Goal: Task Accomplishment & Management: Use online tool/utility

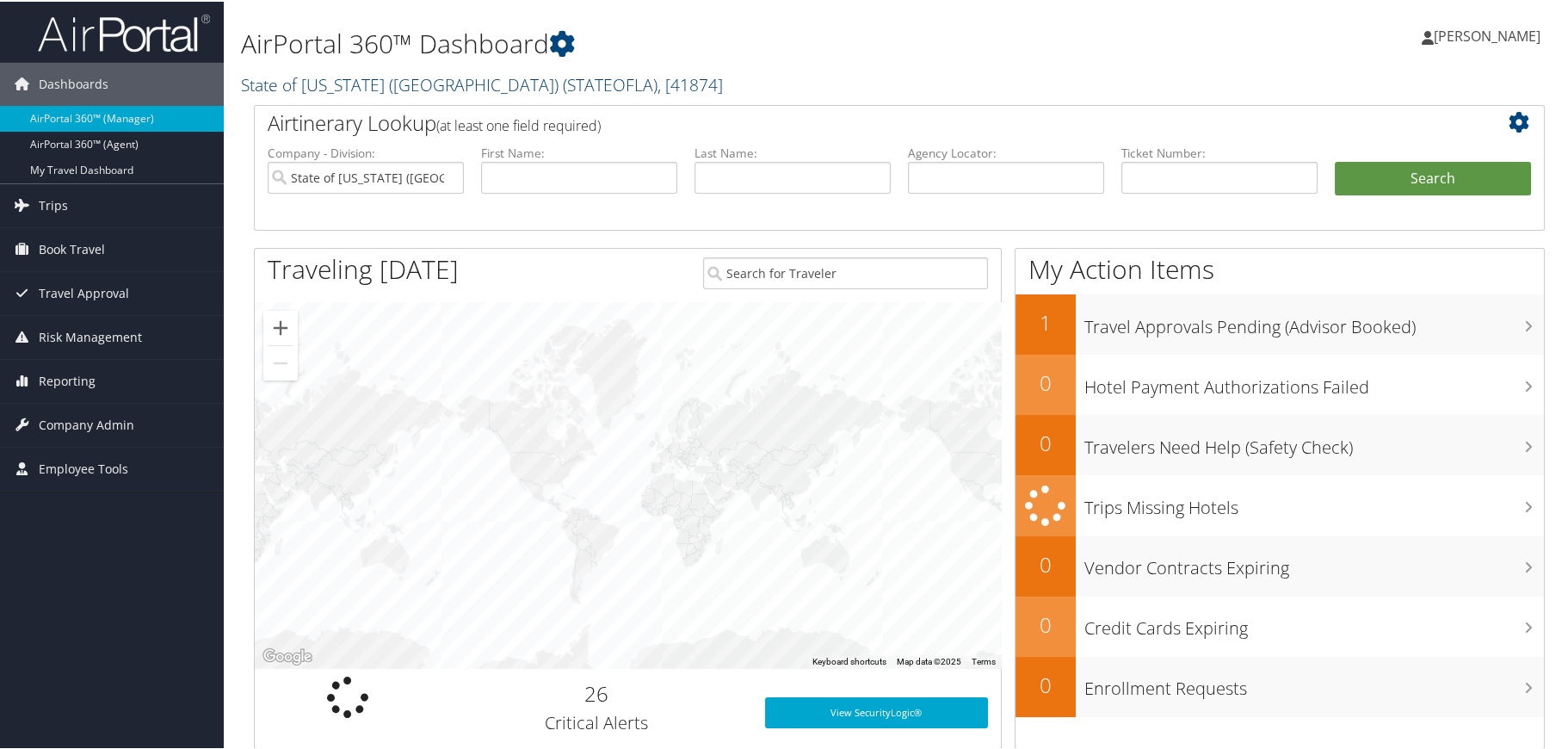
click at [563, 91] on span "( STATEOFLA )" at bounding box center [610, 83] width 94 height 23
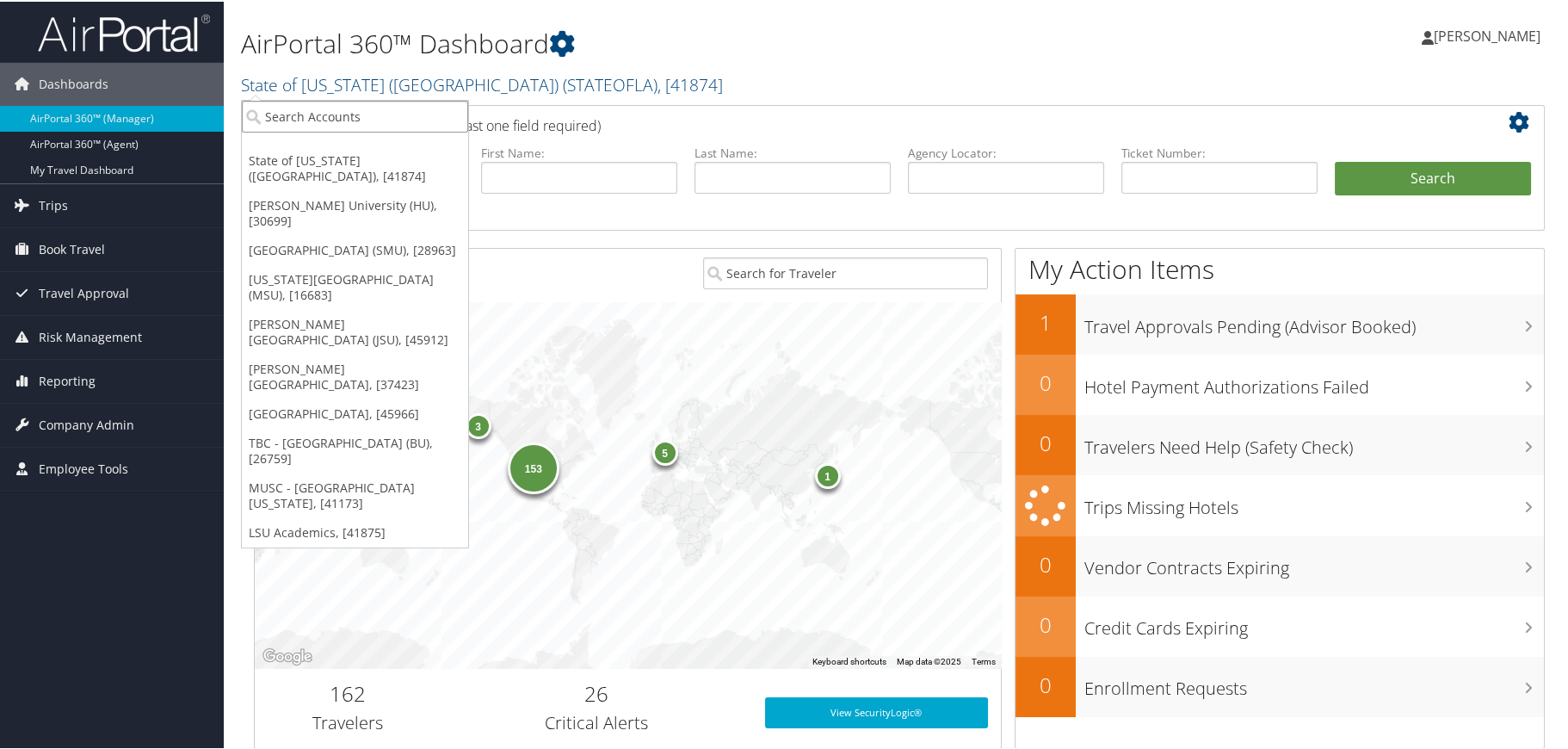
click at [416, 111] on input "search" at bounding box center [355, 114] width 227 height 31
click at [347, 516] on link "LSU Academics, [41875]" at bounding box center [355, 531] width 227 height 30
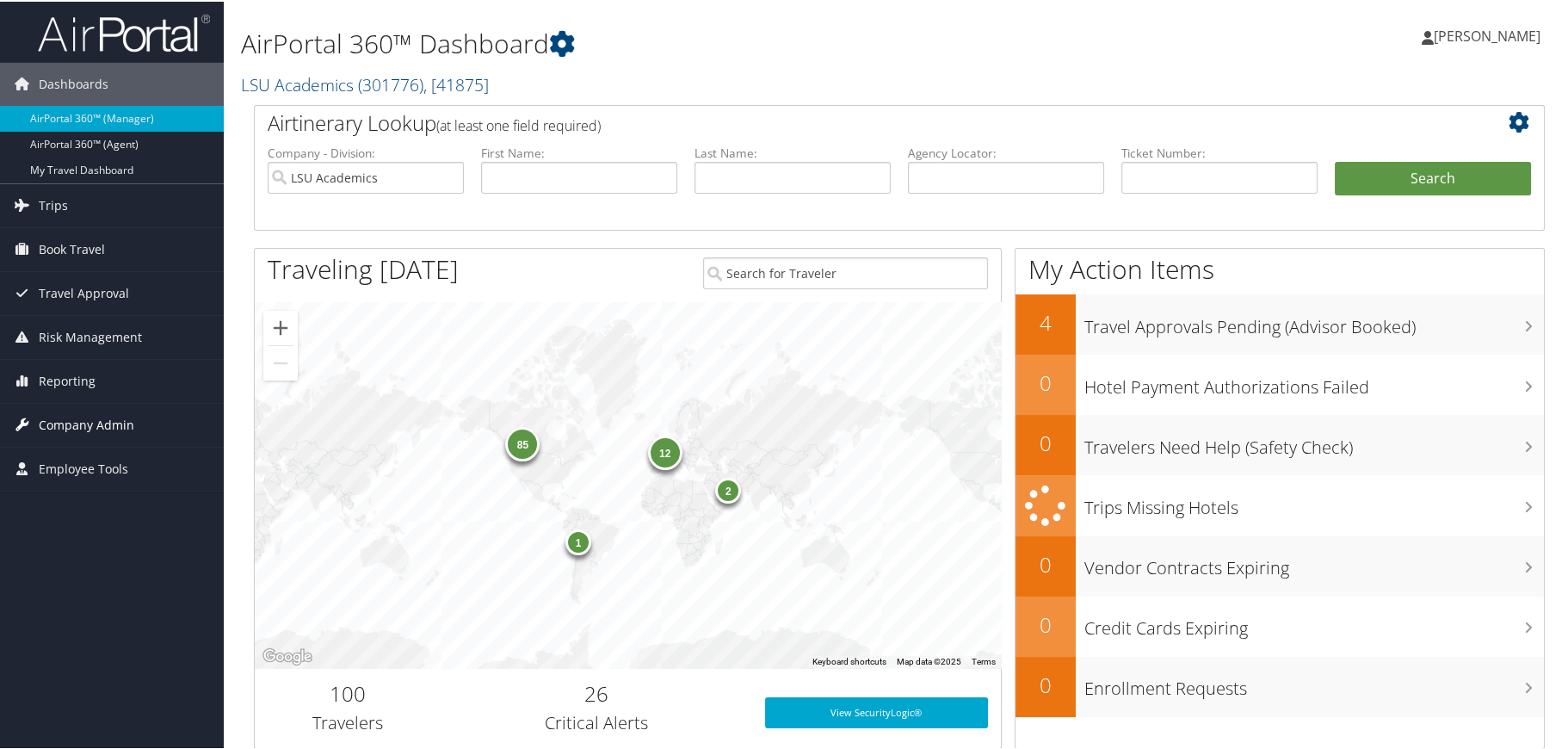
click at [97, 417] on span "Company Admin" at bounding box center [87, 423] width 95 height 43
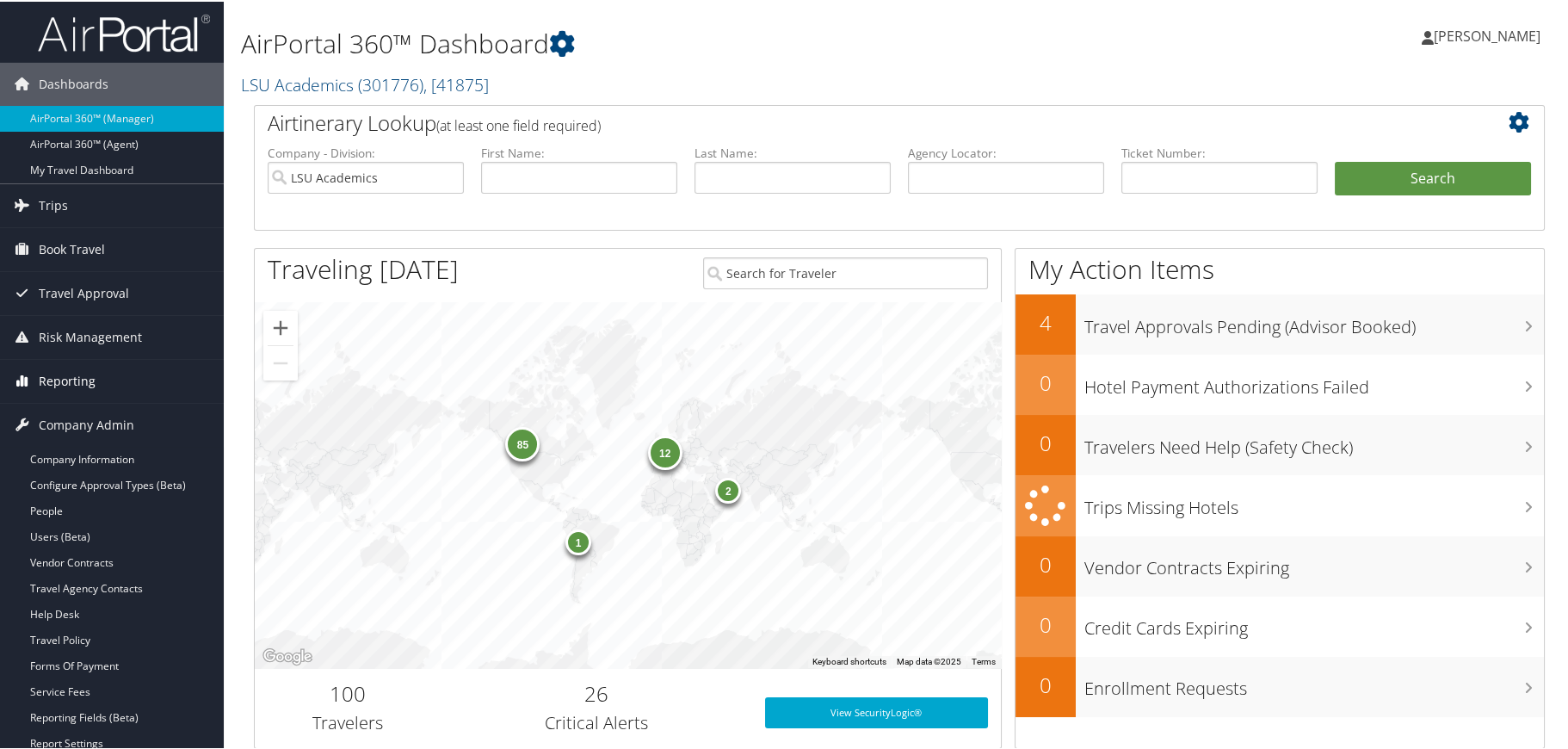
click at [62, 380] on span "Reporting" at bounding box center [68, 379] width 57 height 43
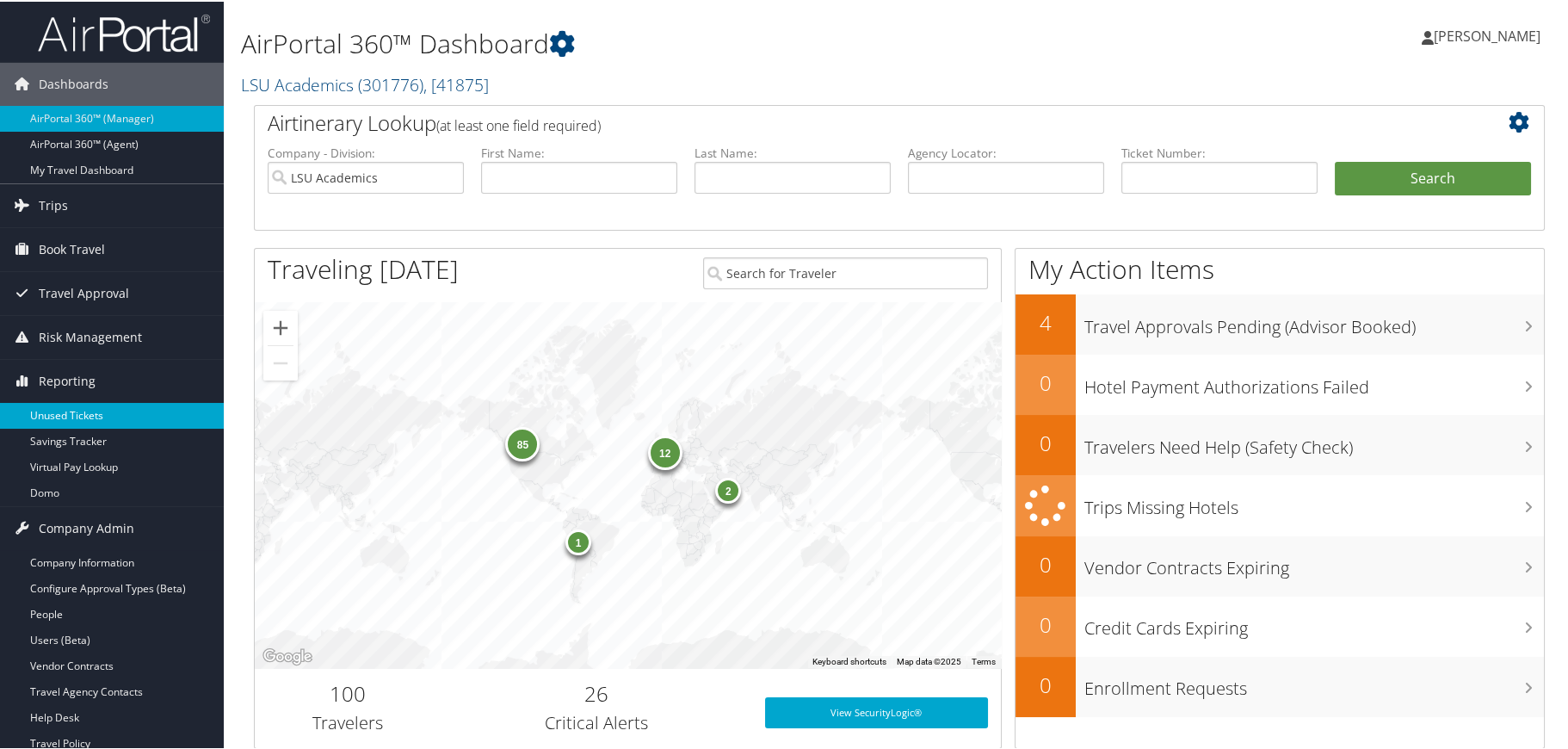
click at [63, 408] on link "Unused Tickets" at bounding box center [111, 414] width 224 height 26
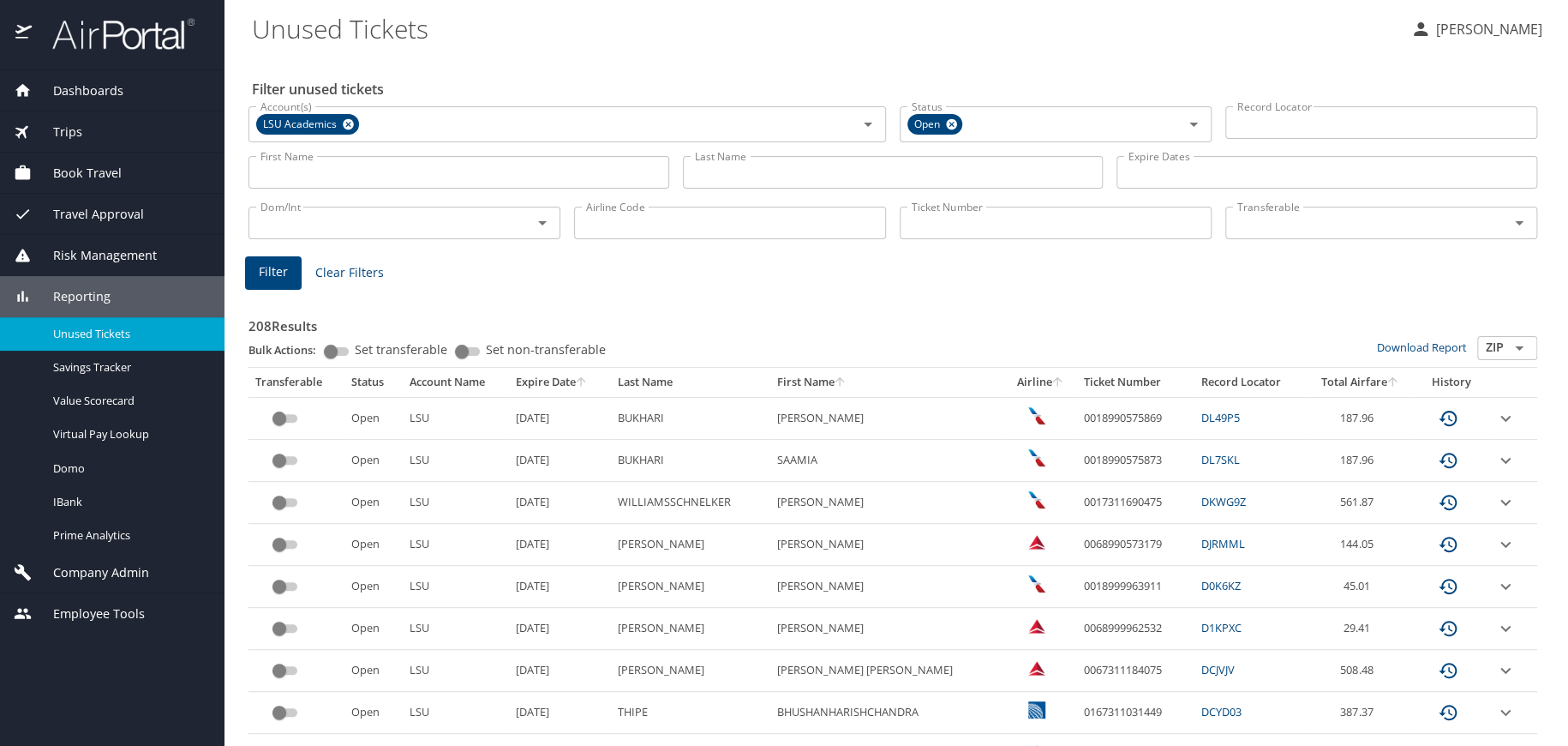
click at [713, 174] on input "Last Name" at bounding box center [894, 172] width 421 height 32
paste input "Noorvand"
type input "Noorvand"
click at [279, 278] on span "Filter" at bounding box center [273, 272] width 29 height 22
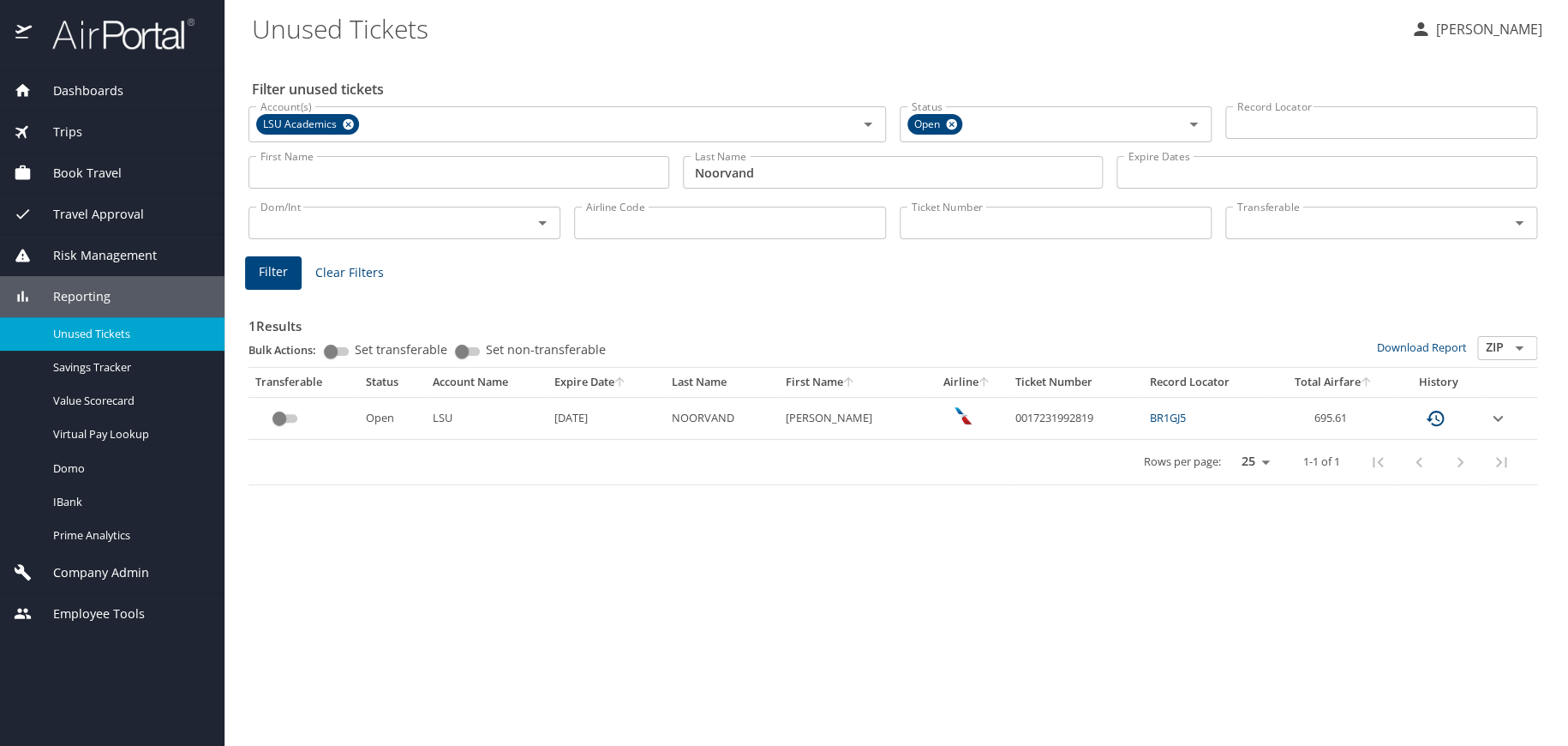
click at [245, 256] on button "Filter" at bounding box center [273, 272] width 57 height 33
drag, startPoint x: 1088, startPoint y: 411, endPoint x: 1000, endPoint y: 411, distance: 88.0
click at [1008, 411] on td "0017231992819" at bounding box center [1076, 418] width 135 height 42
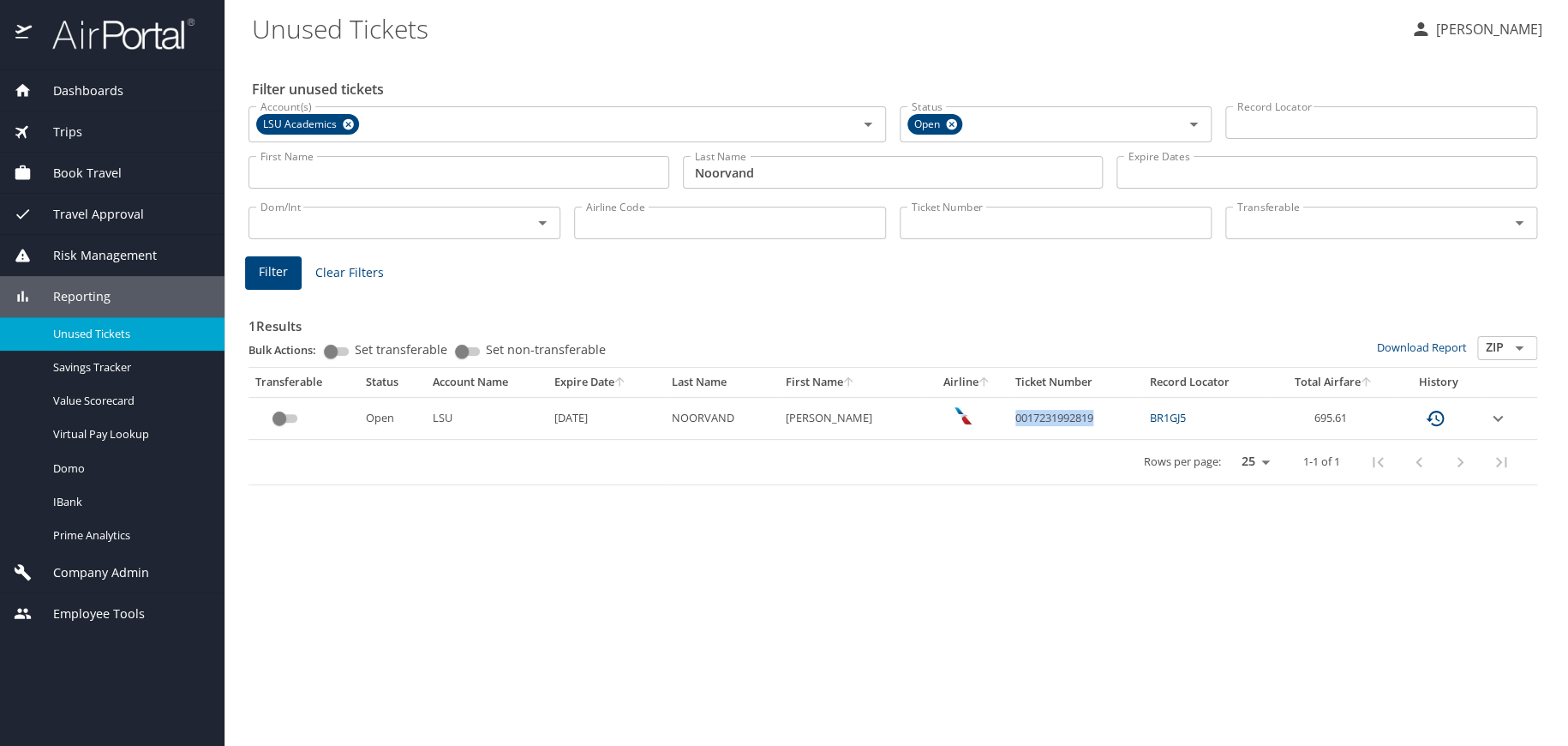
copy td "0017231992819"
